Goal: Task Accomplishment & Management: Manage account settings

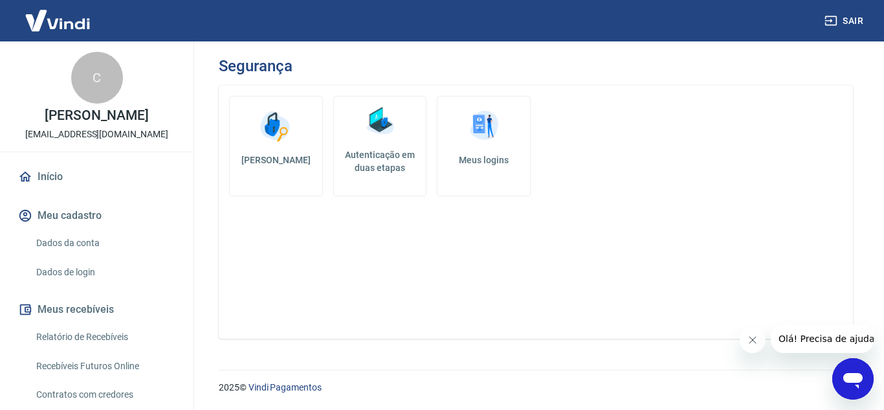
click at [470, 159] on h5 "Meus logins" at bounding box center [484, 159] width 72 height 13
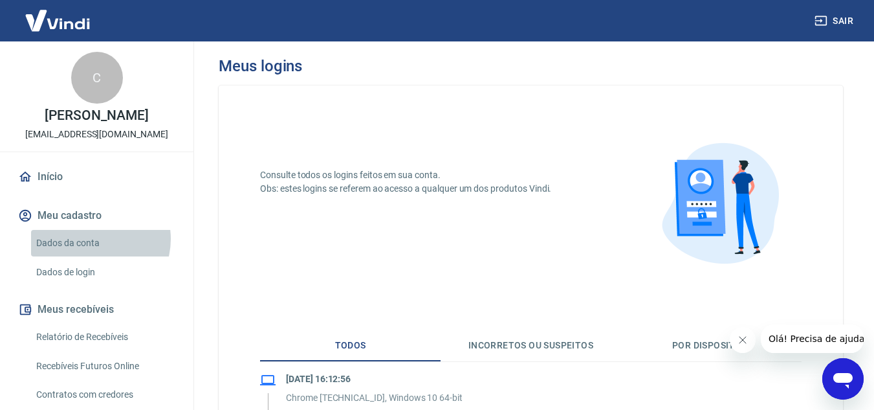
click at [93, 252] on link "Dados da conta" at bounding box center [104, 243] width 147 height 27
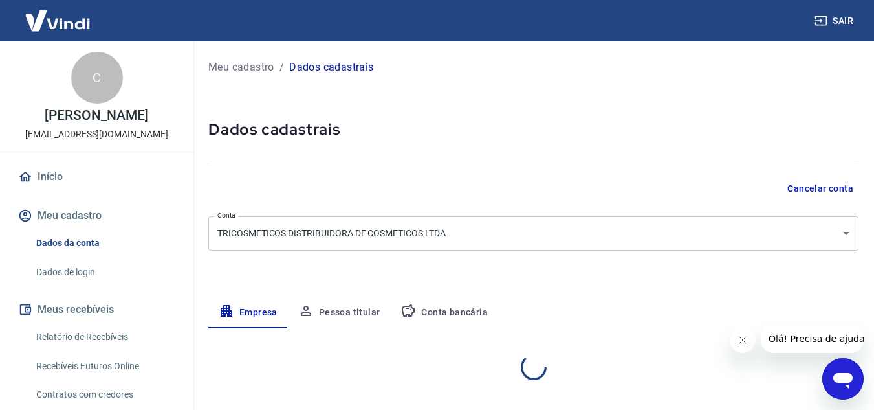
select select "MG"
select select "business"
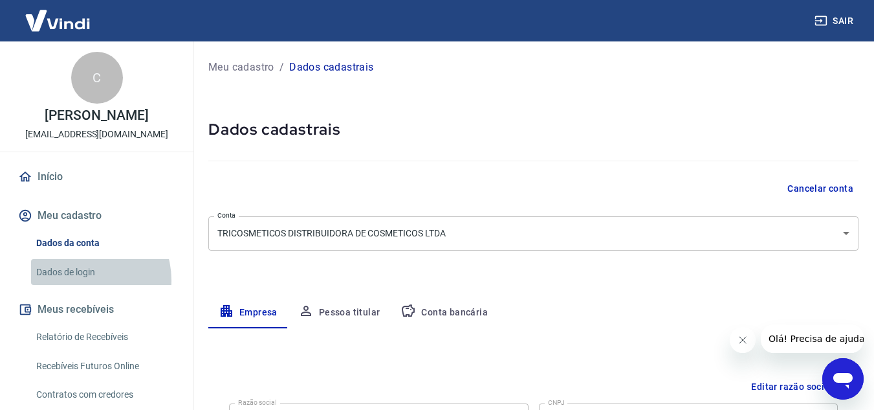
click at [85, 285] on link "Dados de login" at bounding box center [104, 272] width 147 height 27
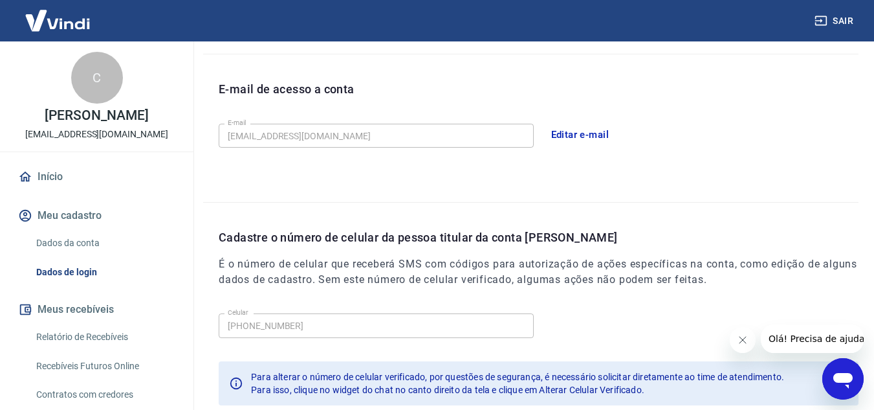
scroll to position [129, 0]
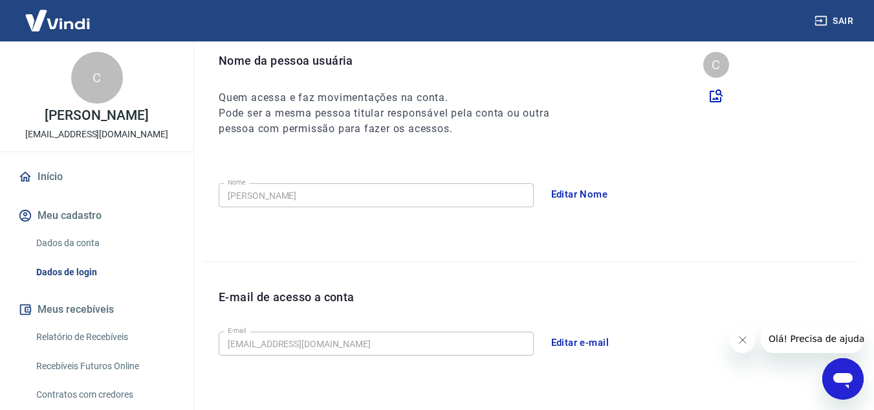
click at [573, 341] on button "Editar e-mail" at bounding box center [580, 342] width 72 height 27
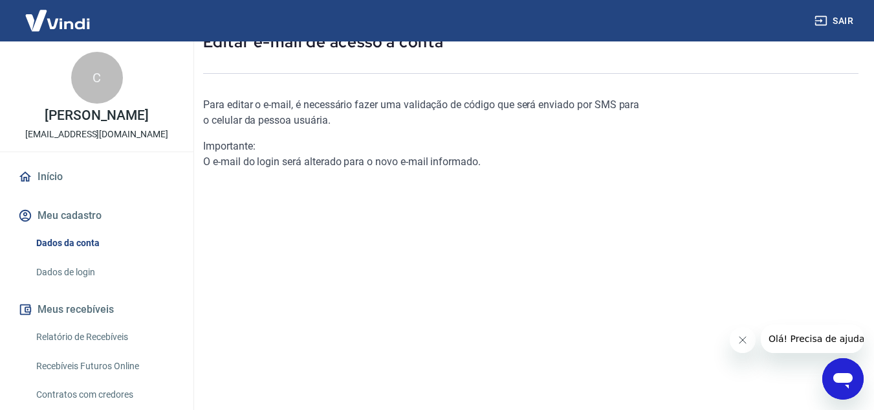
scroll to position [65, 0]
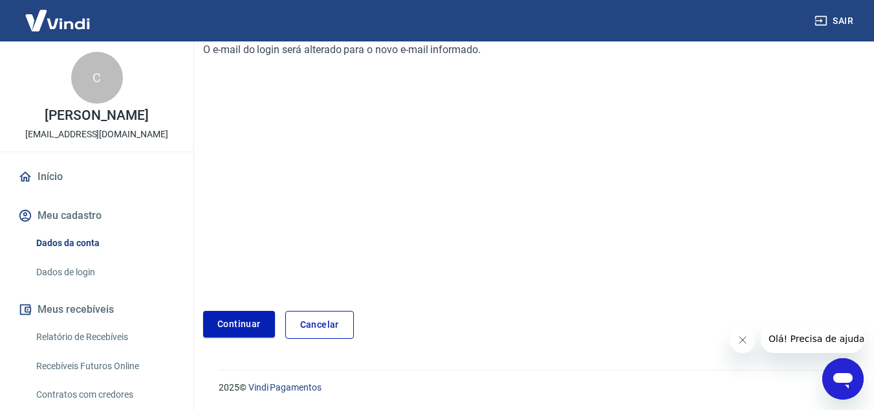
click at [329, 329] on link "Cancelar" at bounding box center [319, 325] width 69 height 28
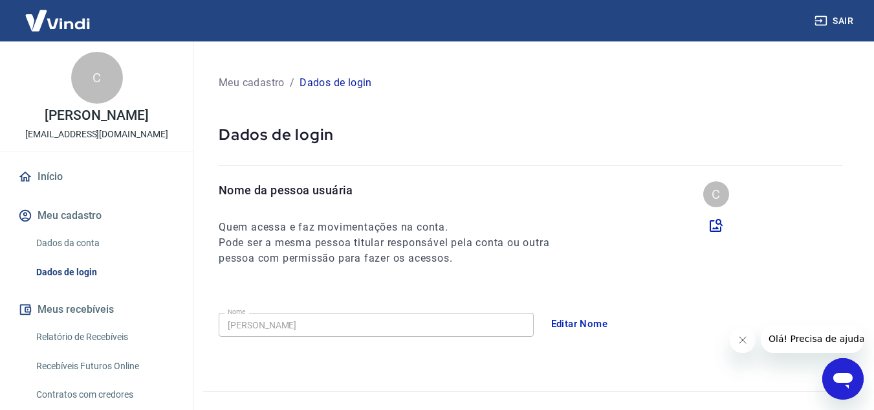
click at [261, 79] on p "Meu cadastro" at bounding box center [252, 83] width 66 height 16
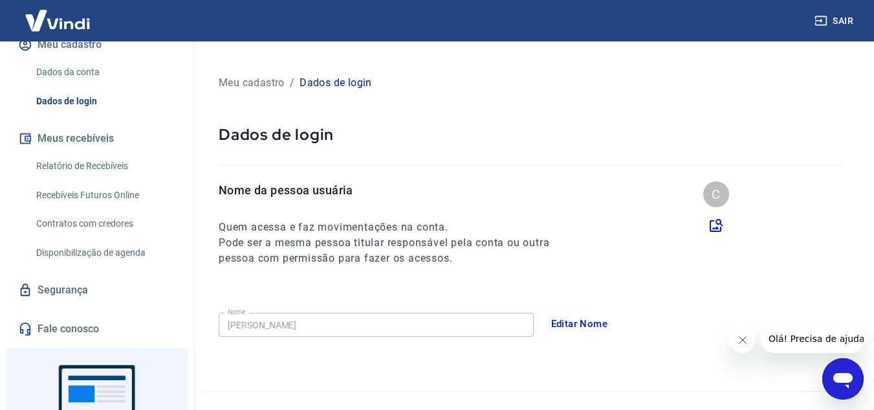
scroll to position [194, 0]
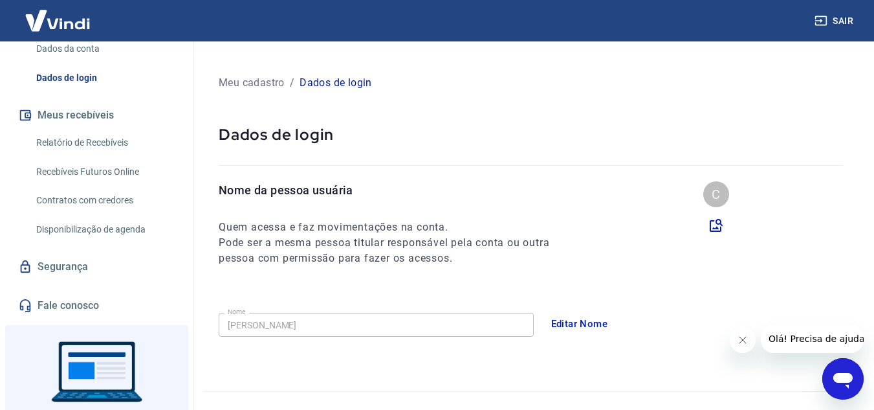
click at [85, 272] on link "Segurança" at bounding box center [97, 266] width 162 height 28
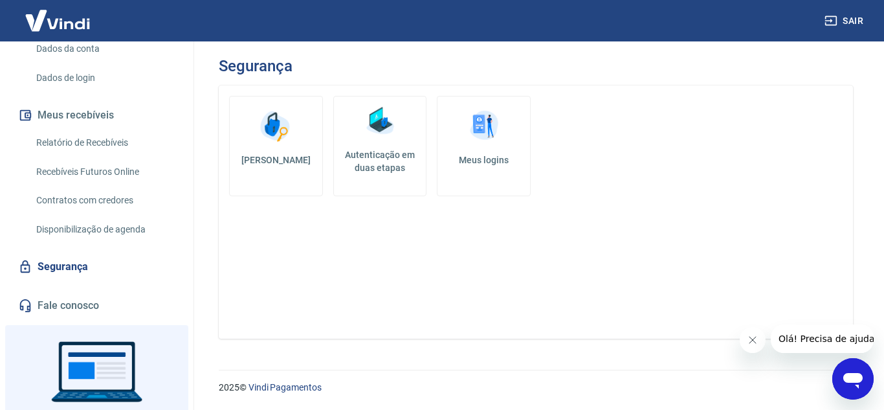
click at [369, 163] on h5 "Autenticação em duas etapas" at bounding box center [380, 161] width 82 height 26
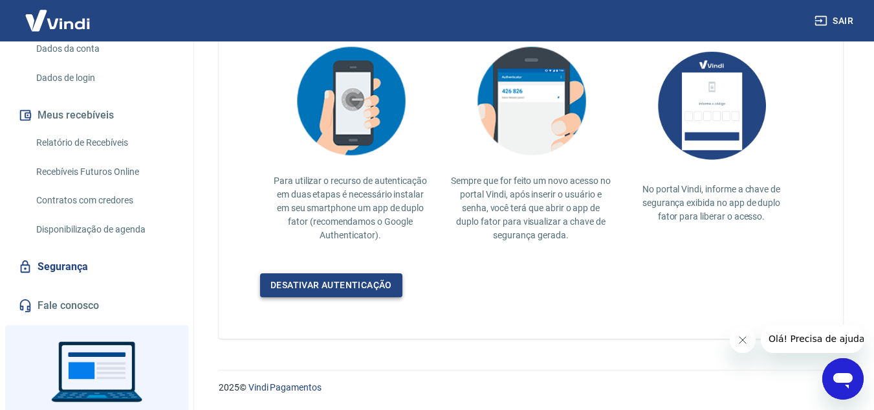
click at [330, 284] on link "Desativar autenticação" at bounding box center [331, 285] width 142 height 24
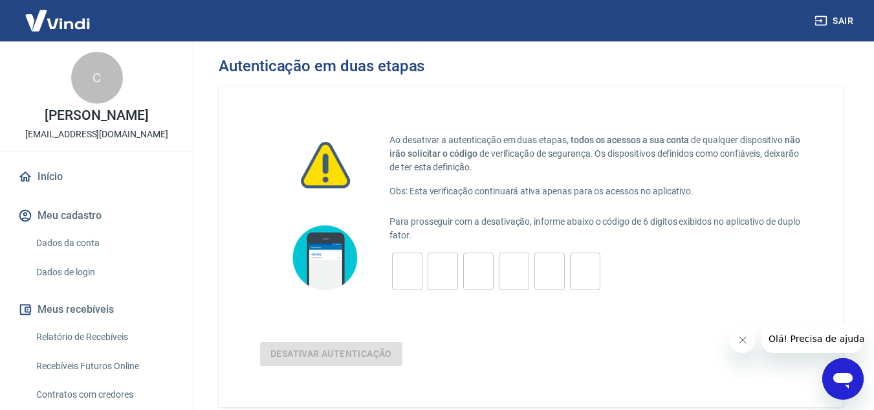
click at [49, 188] on link "Início" at bounding box center [97, 176] width 162 height 28
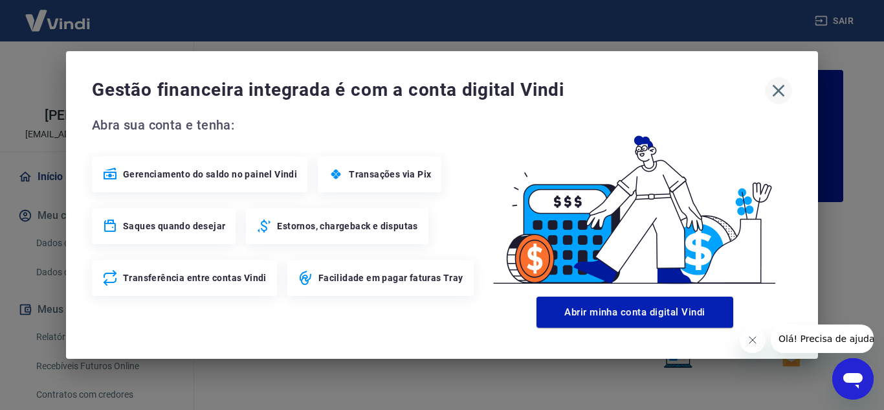
click at [782, 89] on icon "button" at bounding box center [778, 90] width 21 height 21
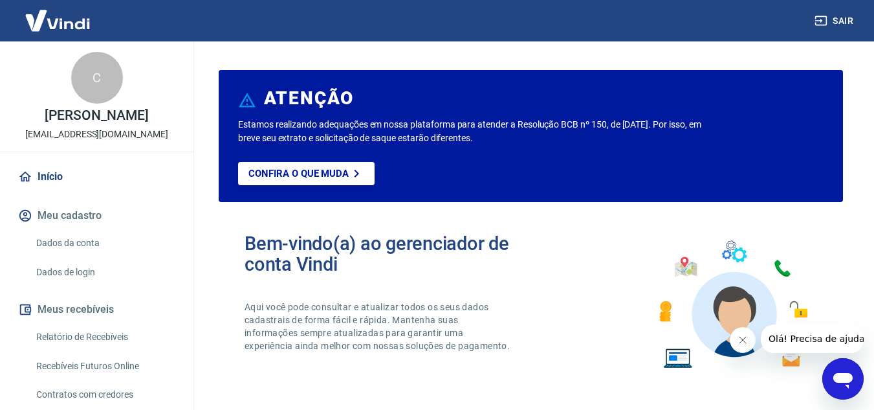
click at [104, 93] on div "C" at bounding box center [97, 78] width 52 height 52
click at [63, 11] on img at bounding box center [58, 20] width 84 height 39
click at [118, 141] on p "[EMAIL_ADDRESS][DOMAIN_NAME]" at bounding box center [96, 134] width 143 height 14
drag, startPoint x: 111, startPoint y: 144, endPoint x: 91, endPoint y: 88, distance: 59.4
click at [99, 115] on div "C [PERSON_NAME] Pontoni [EMAIL_ADDRESS][DOMAIN_NAME]" at bounding box center [96, 96] width 193 height 110
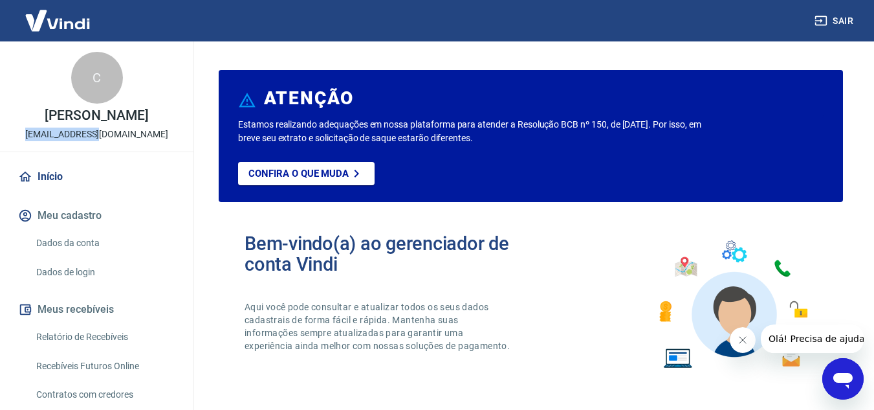
click at [90, 85] on div "C" at bounding box center [97, 78] width 52 height 52
click at [76, 122] on p "[PERSON_NAME]" at bounding box center [97, 116] width 104 height 14
click at [85, 151] on div "C [PERSON_NAME] Pontoni [EMAIL_ADDRESS][DOMAIN_NAME]" at bounding box center [96, 96] width 193 height 110
